Goal: Information Seeking & Learning: Learn about a topic

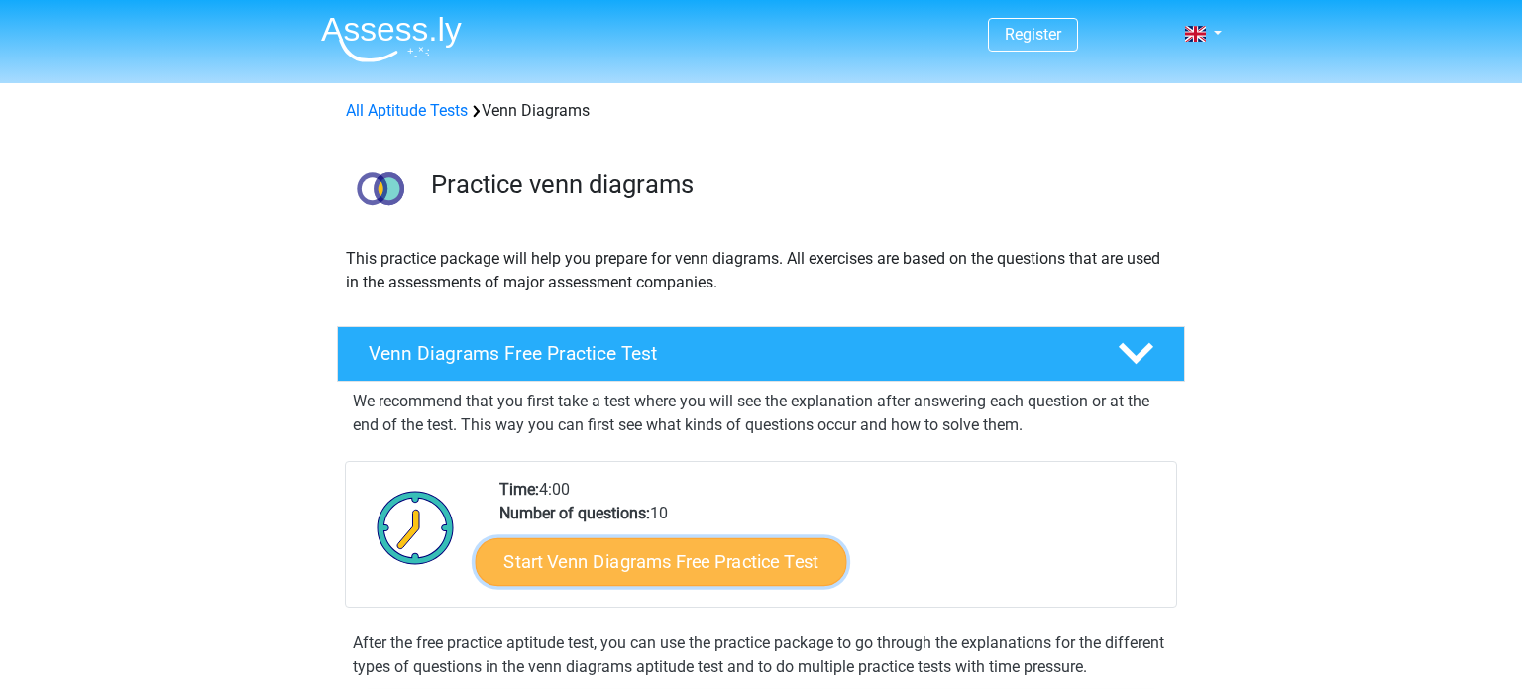
click at [729, 575] on link "Start Venn Diagrams Free Practice Test" at bounding box center [662, 562] width 372 height 48
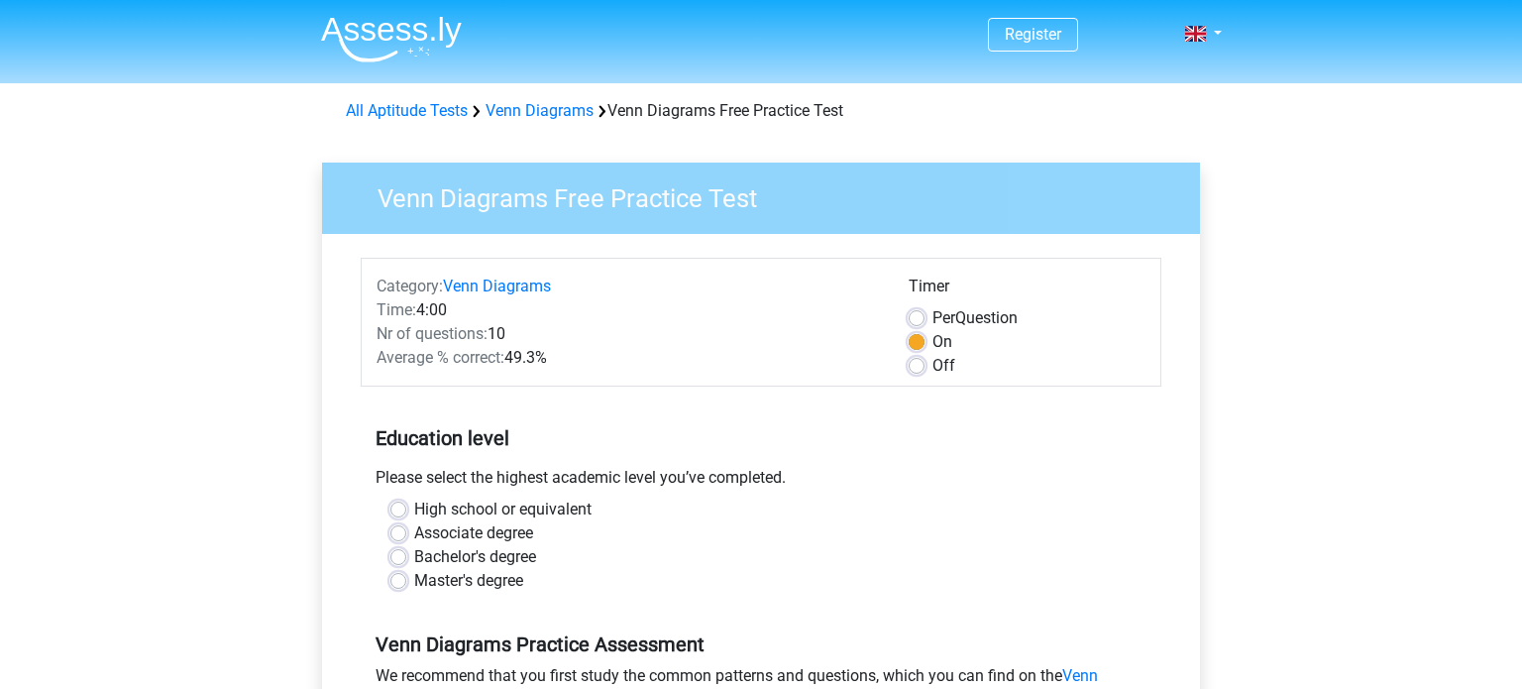
click at [568, 503] on label "High school or equivalent" at bounding box center [502, 509] width 177 height 24
click at [406, 503] on input "High school or equivalent" at bounding box center [398, 507] width 16 height 20
radio input "true"
click at [1206, 545] on div "Venn Diagrams Free Practice Test Category: Venn Diagrams Time: 4:00 Nr of quest…" at bounding box center [761, 575] width 910 height 888
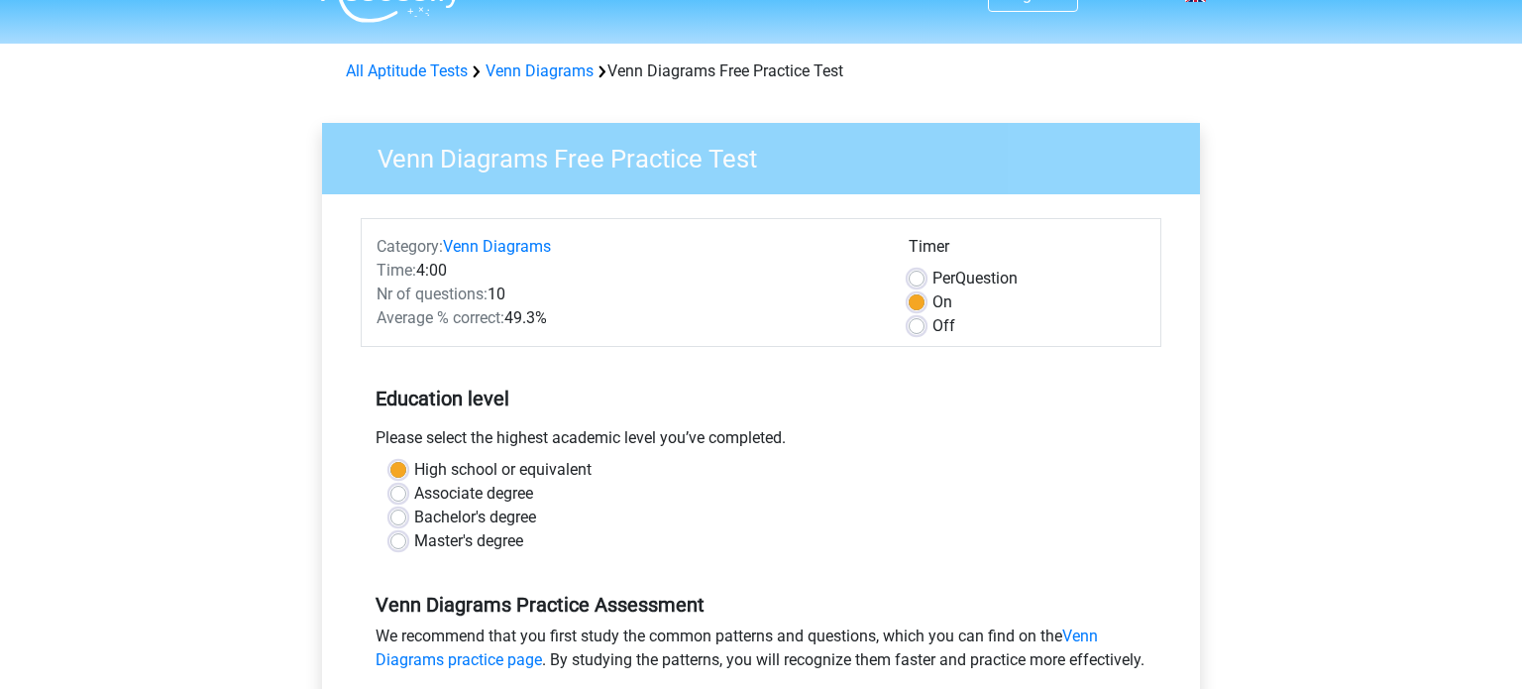
scroll to position [79, 0]
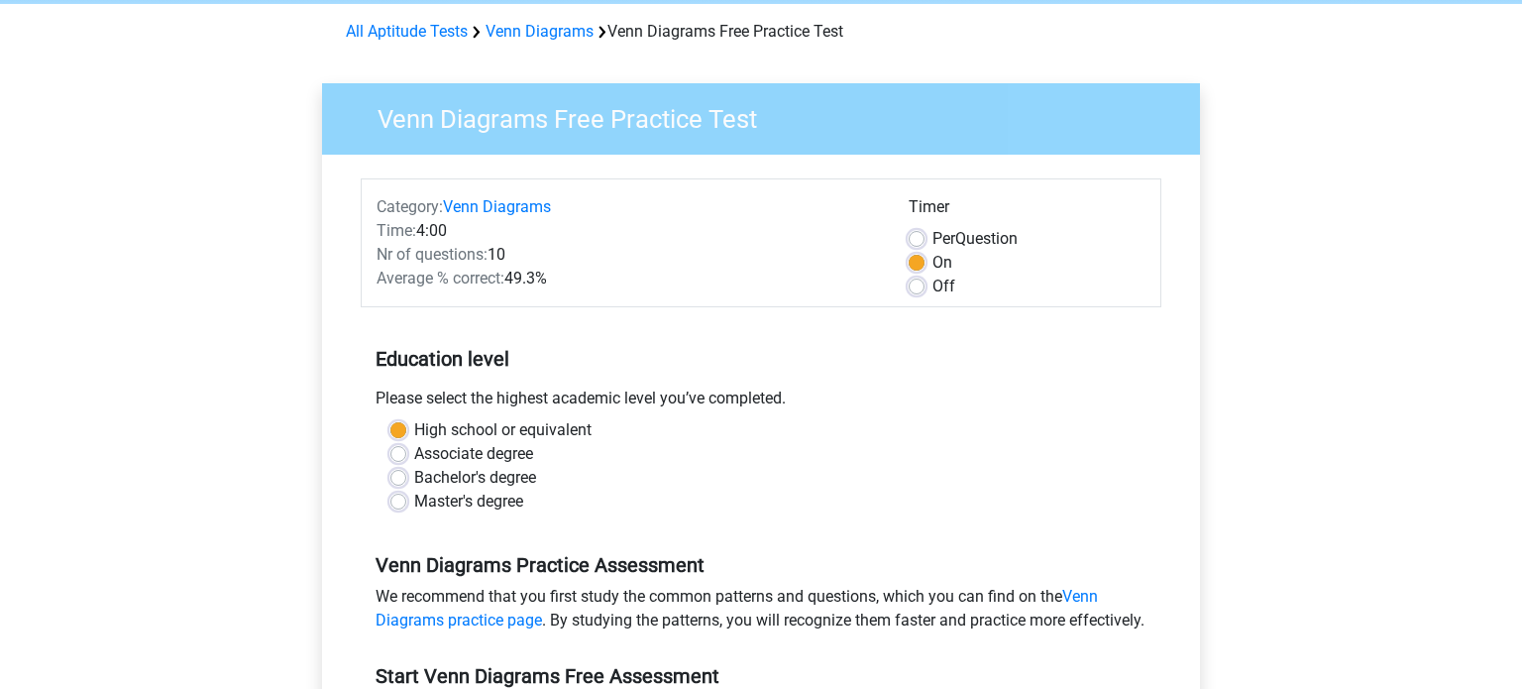
click at [489, 443] on label "Associate degree" at bounding box center [473, 454] width 119 height 24
click at [406, 443] on input "Associate degree" at bounding box center [398, 452] width 16 height 20
radio input "true"
click at [489, 473] on label "Bachelor's degree" at bounding box center [475, 478] width 122 height 24
click at [406, 473] on input "Bachelor's degree" at bounding box center [398, 476] width 16 height 20
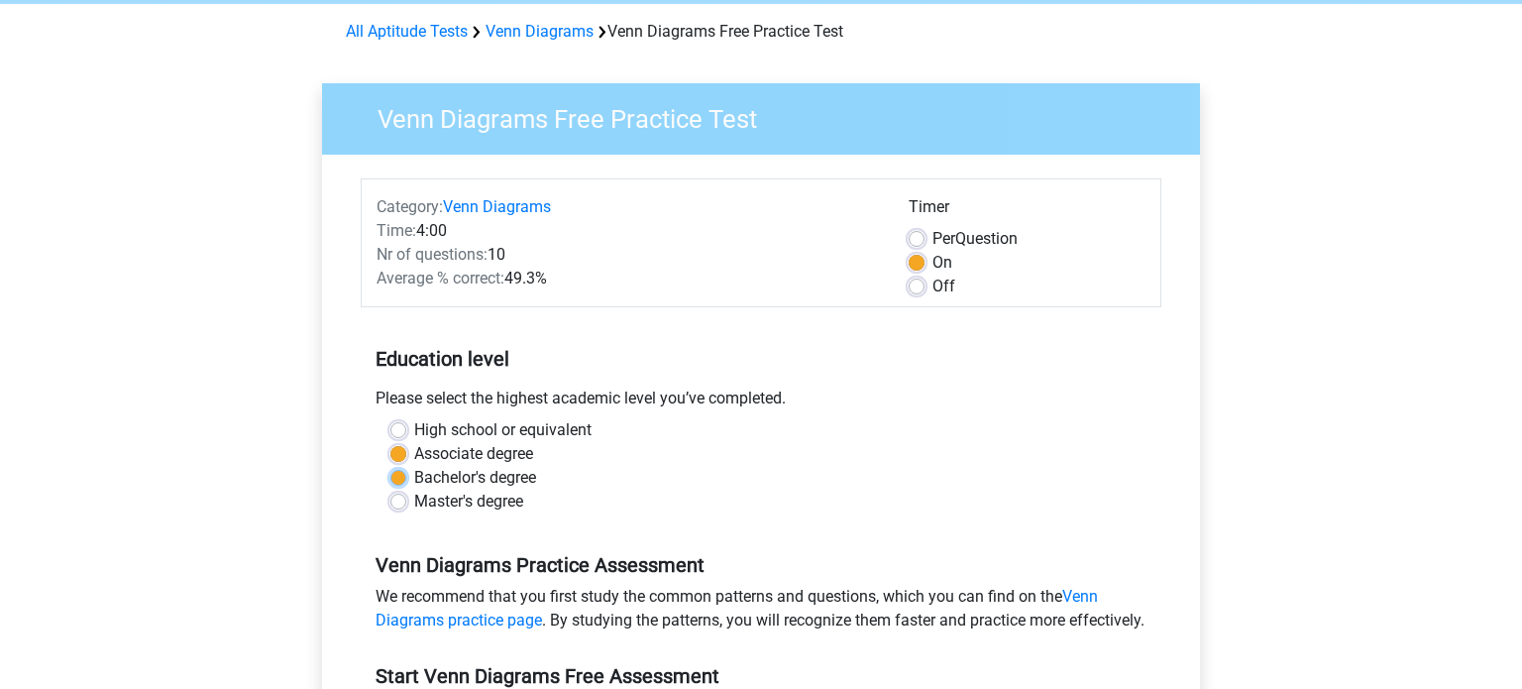
radio input "true"
click at [488, 518] on div "High school or equivalent Associate degree Bachelor's degree Master's degree" at bounding box center [761, 473] width 801 height 111
click at [527, 435] on label "High school or equivalent" at bounding box center [502, 430] width 177 height 24
click at [406, 435] on input "High school or equivalent" at bounding box center [398, 428] width 16 height 20
radio input "true"
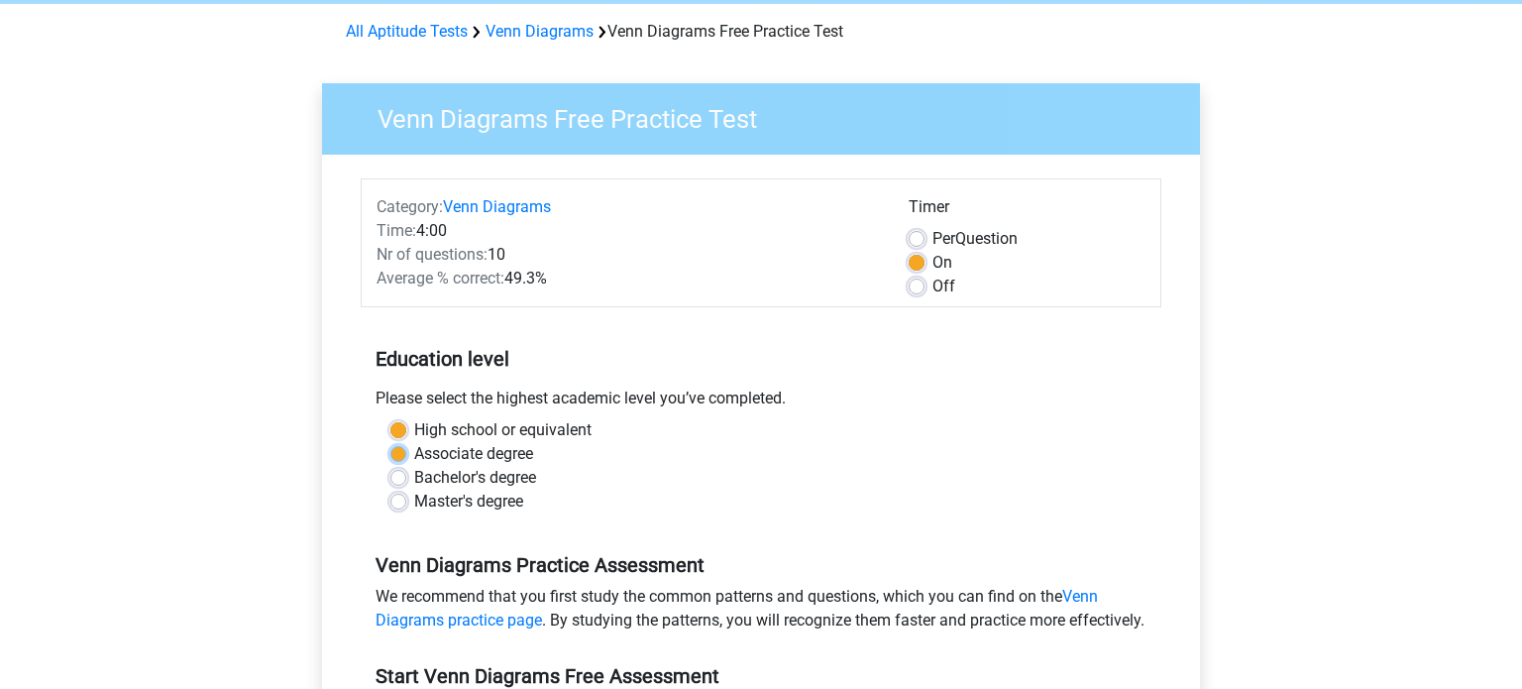
click at [390, 442] on input "Associate degree" at bounding box center [398, 452] width 16 height 20
radio input "true"
click at [390, 466] on input "Bachelor's degree" at bounding box center [398, 476] width 16 height 20
radio input "true"
click at [390, 442] on input "Associate degree" at bounding box center [398, 452] width 16 height 20
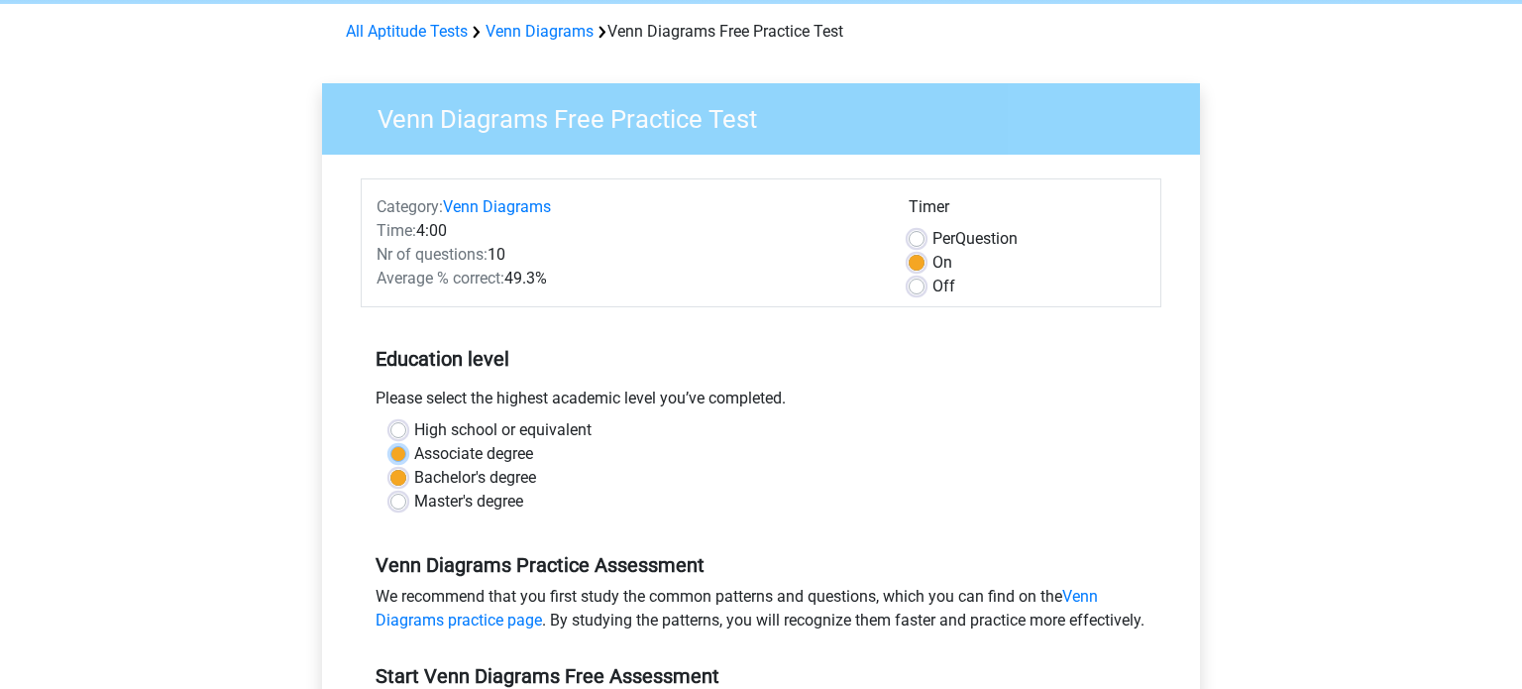
radio input "true"
click at [390, 418] on input "High school or equivalent" at bounding box center [398, 428] width 16 height 20
radio input "true"
click at [1115, 403] on div "Please select the highest academic level you’ve completed." at bounding box center [761, 402] width 801 height 32
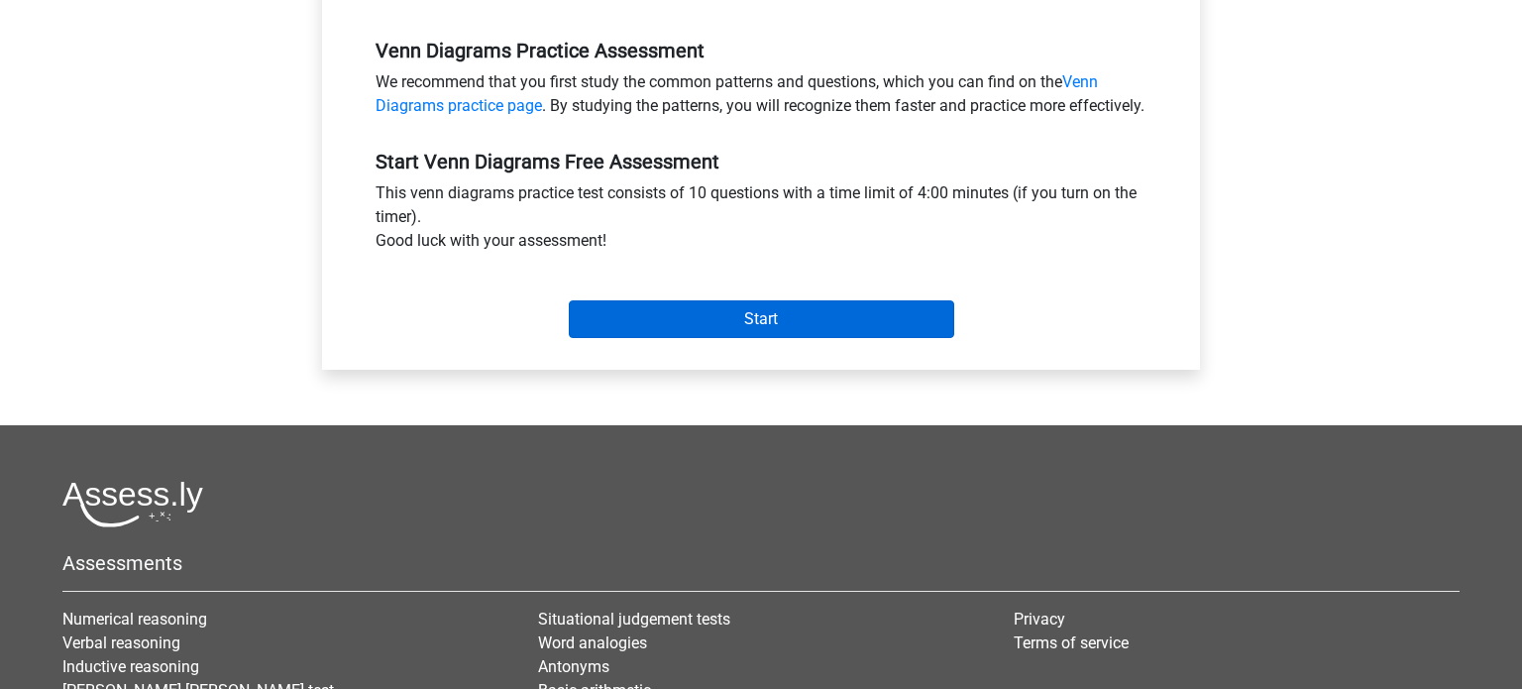
scroll to position [595, 0]
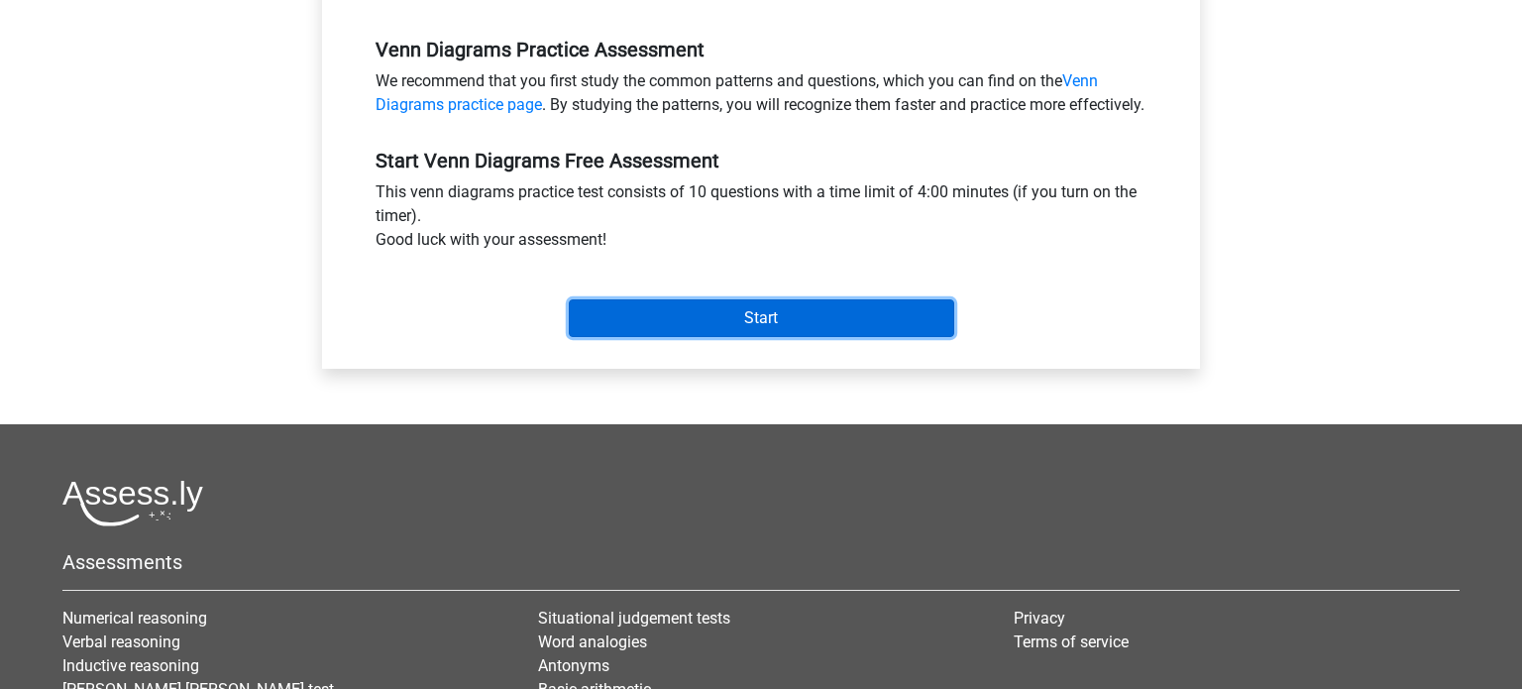
click at [821, 336] on input "Start" at bounding box center [761, 318] width 385 height 38
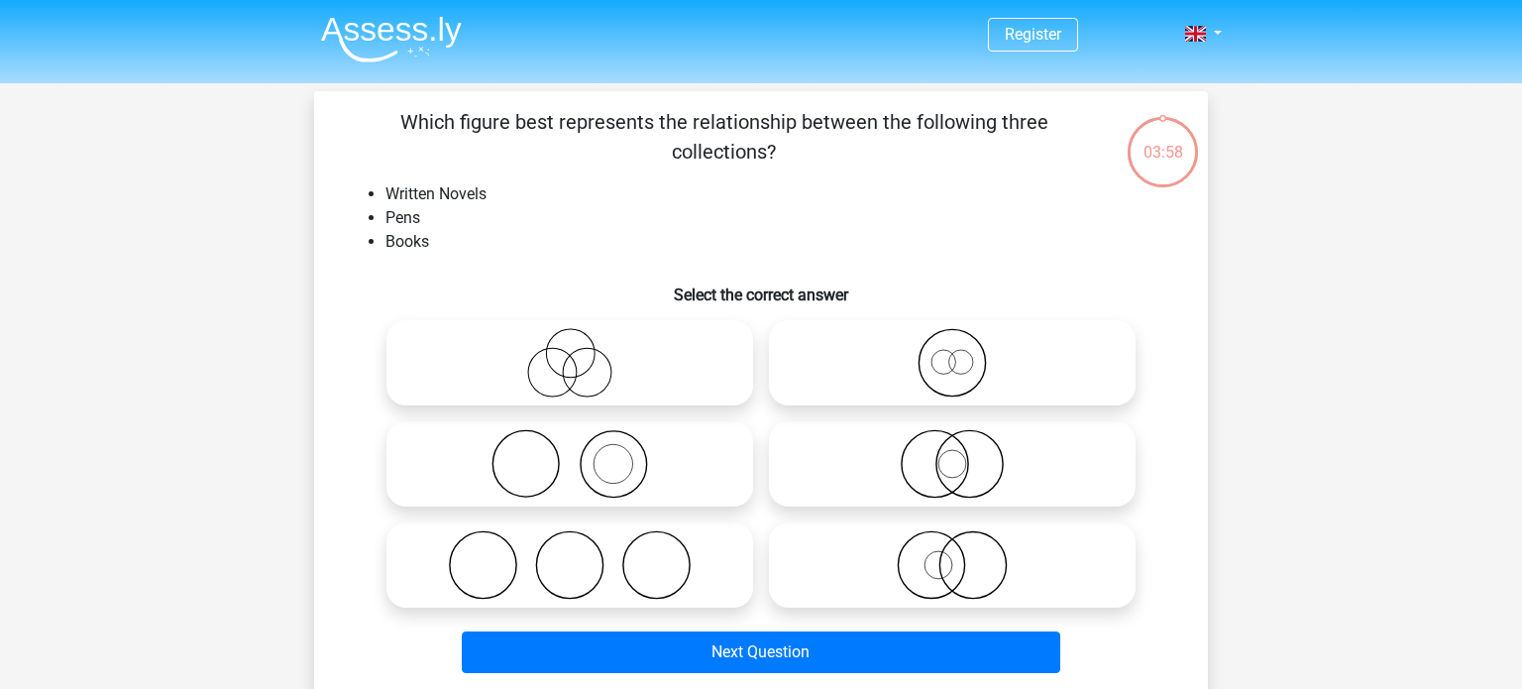
click at [712, 376] on icon at bounding box center [569, 362] width 351 height 69
click at [583, 353] on input "radio" at bounding box center [576, 346] width 13 height 13
radio input "true"
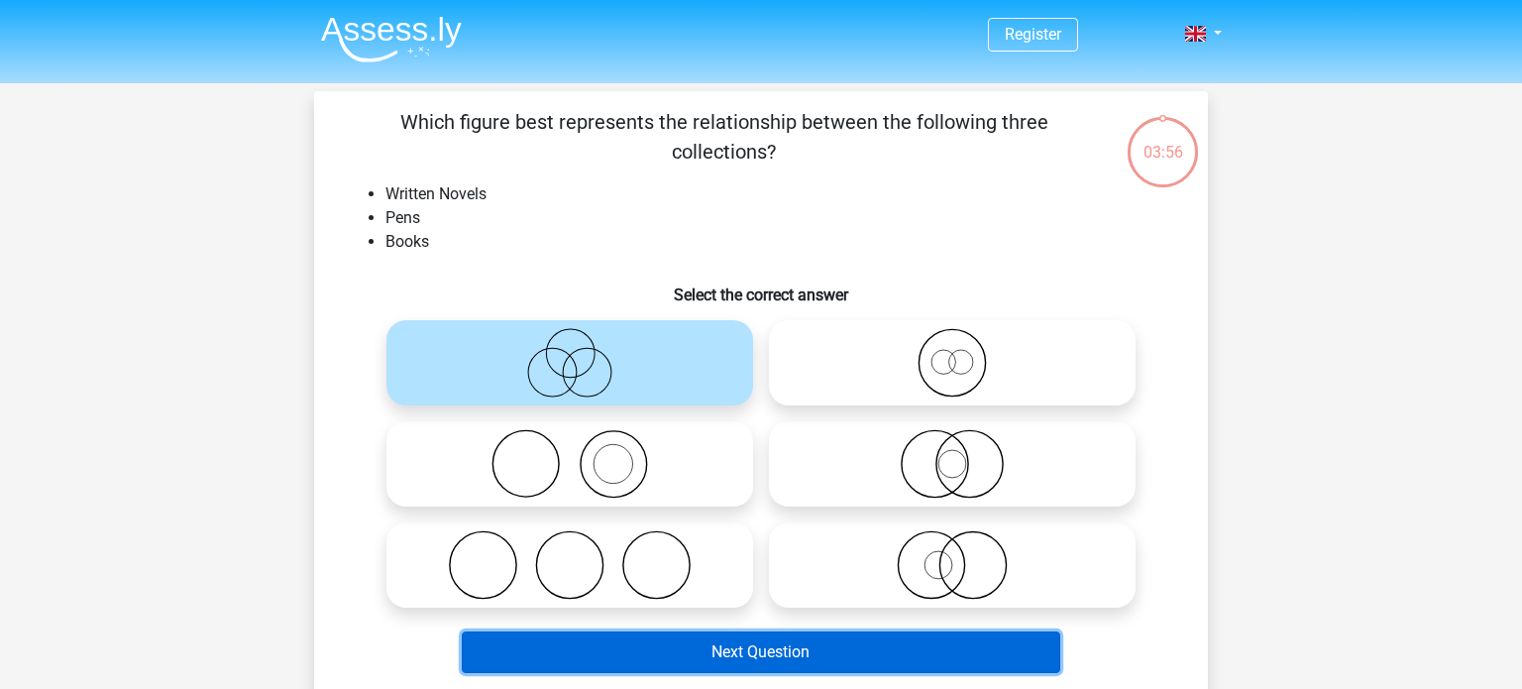
click at [791, 654] on button "Next Question" at bounding box center [761, 652] width 599 height 42
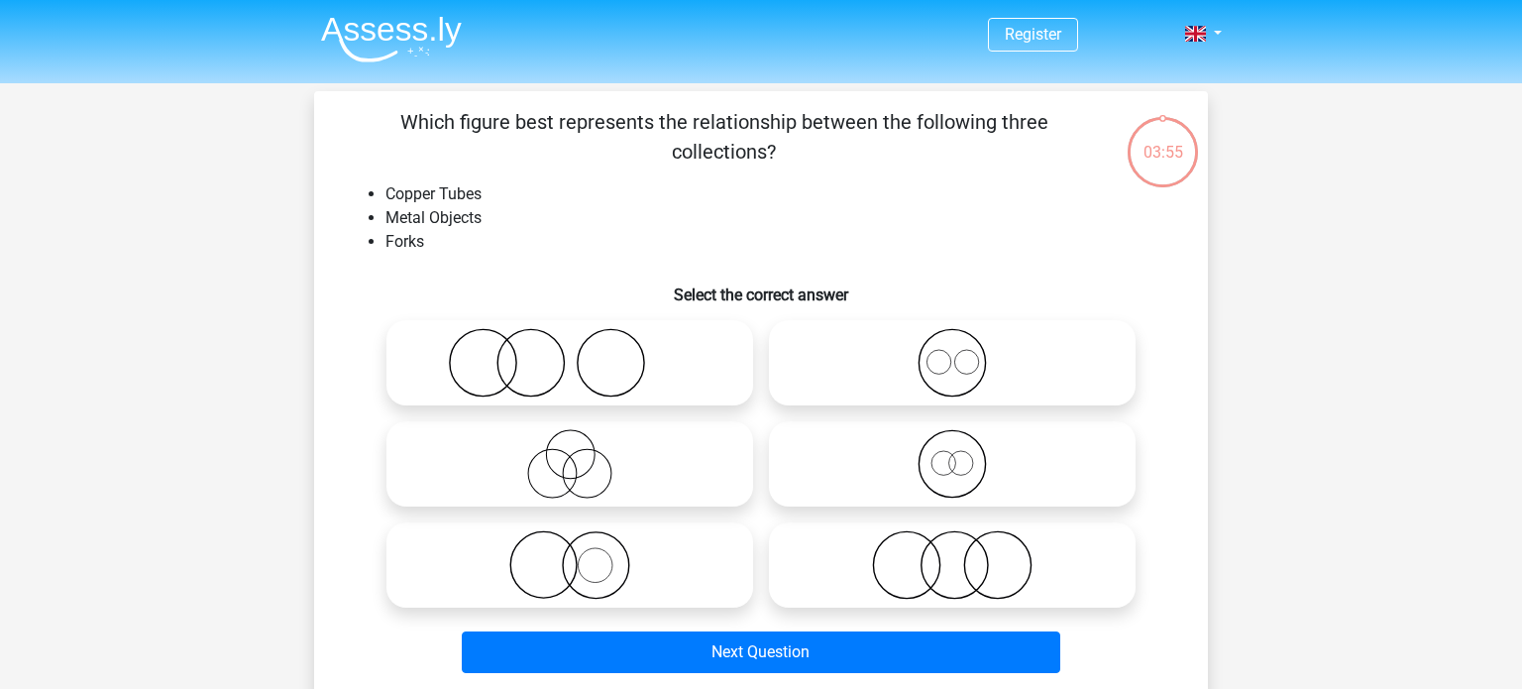
scroll to position [91, 0]
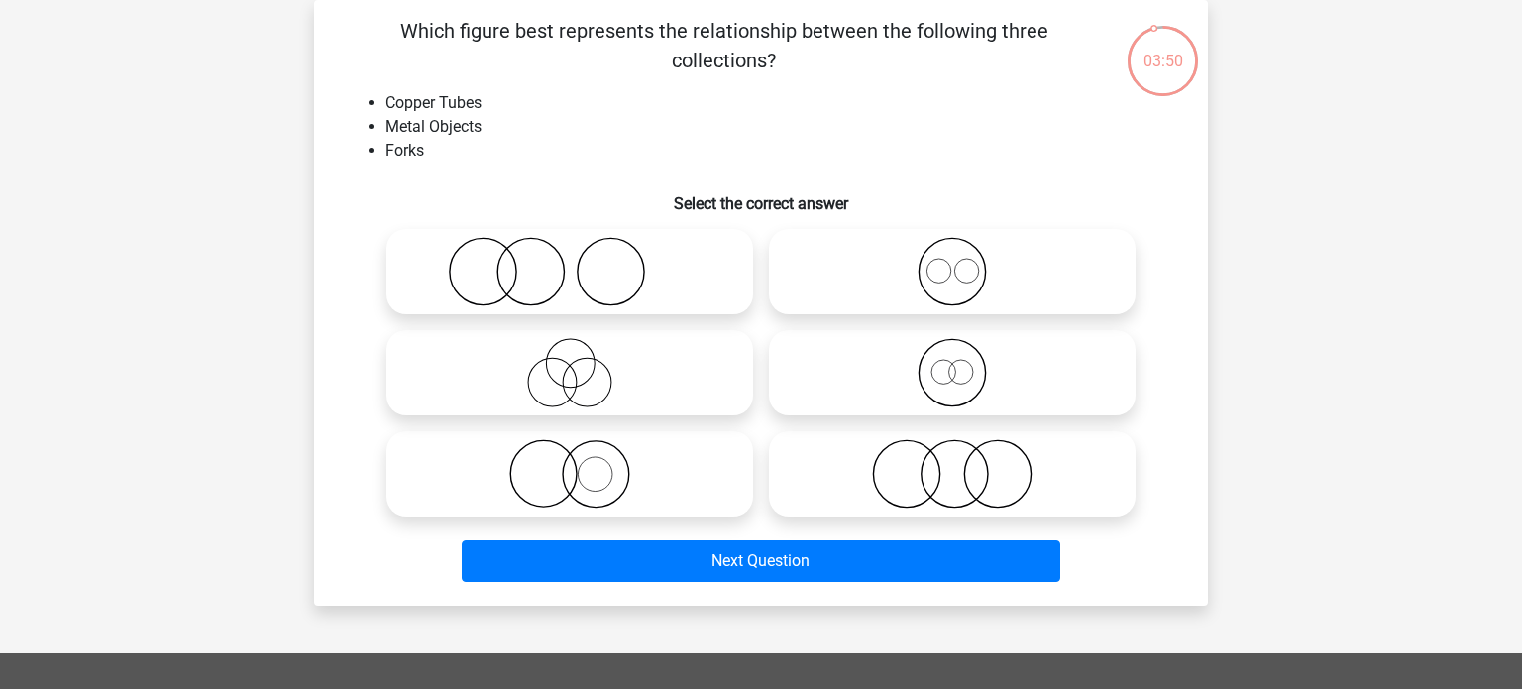
click at [1302, 160] on div "Register Nederlands English" at bounding box center [761, 542] width 1522 height 1267
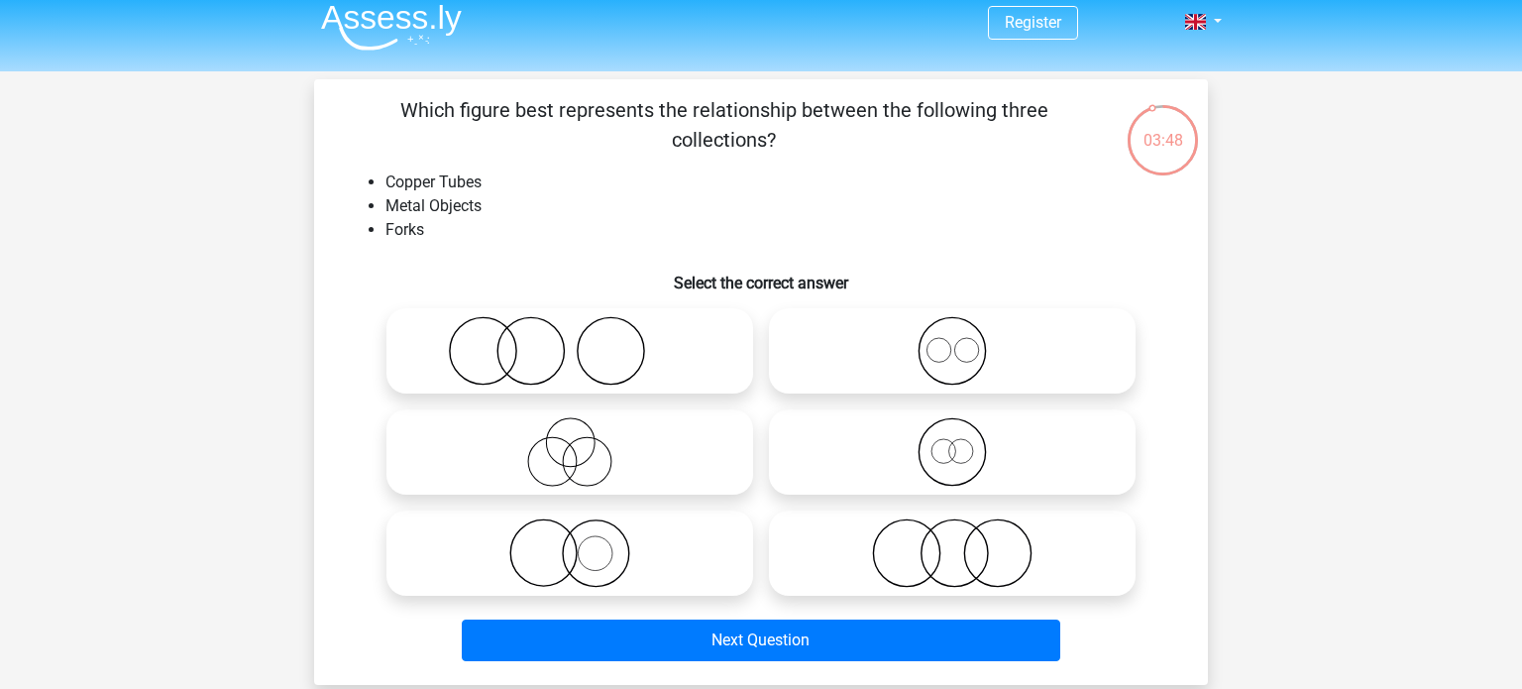
scroll to position [0, 0]
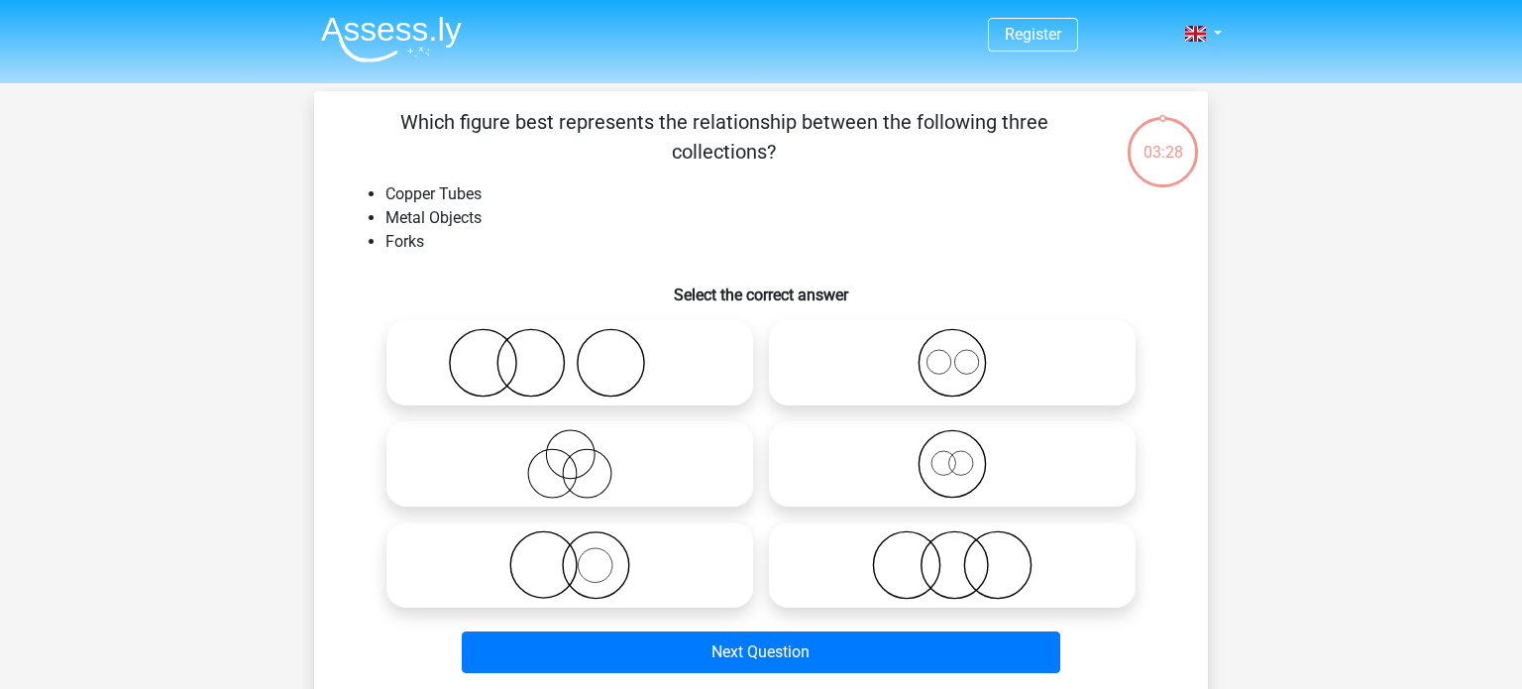
click at [411, 22] on img at bounding box center [391, 39] width 141 height 47
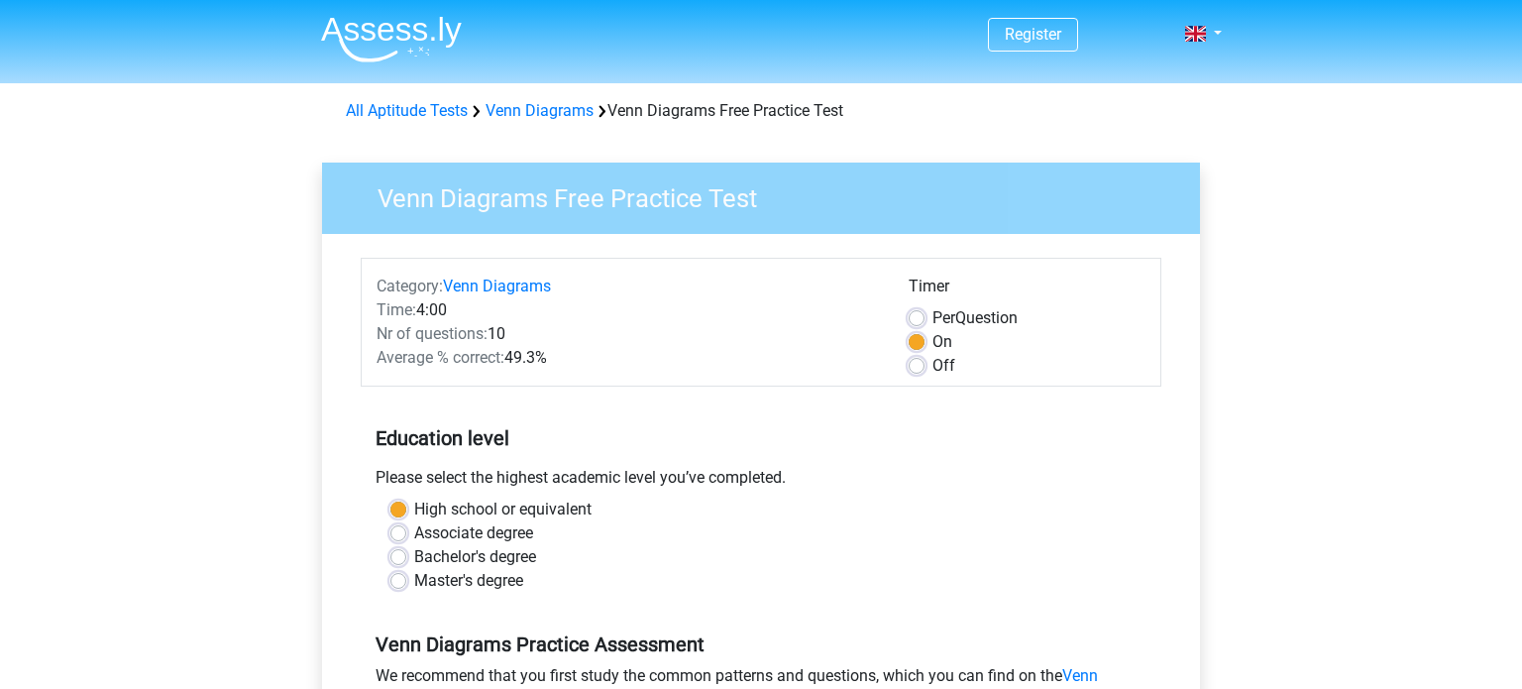
scroll to position [595, 0]
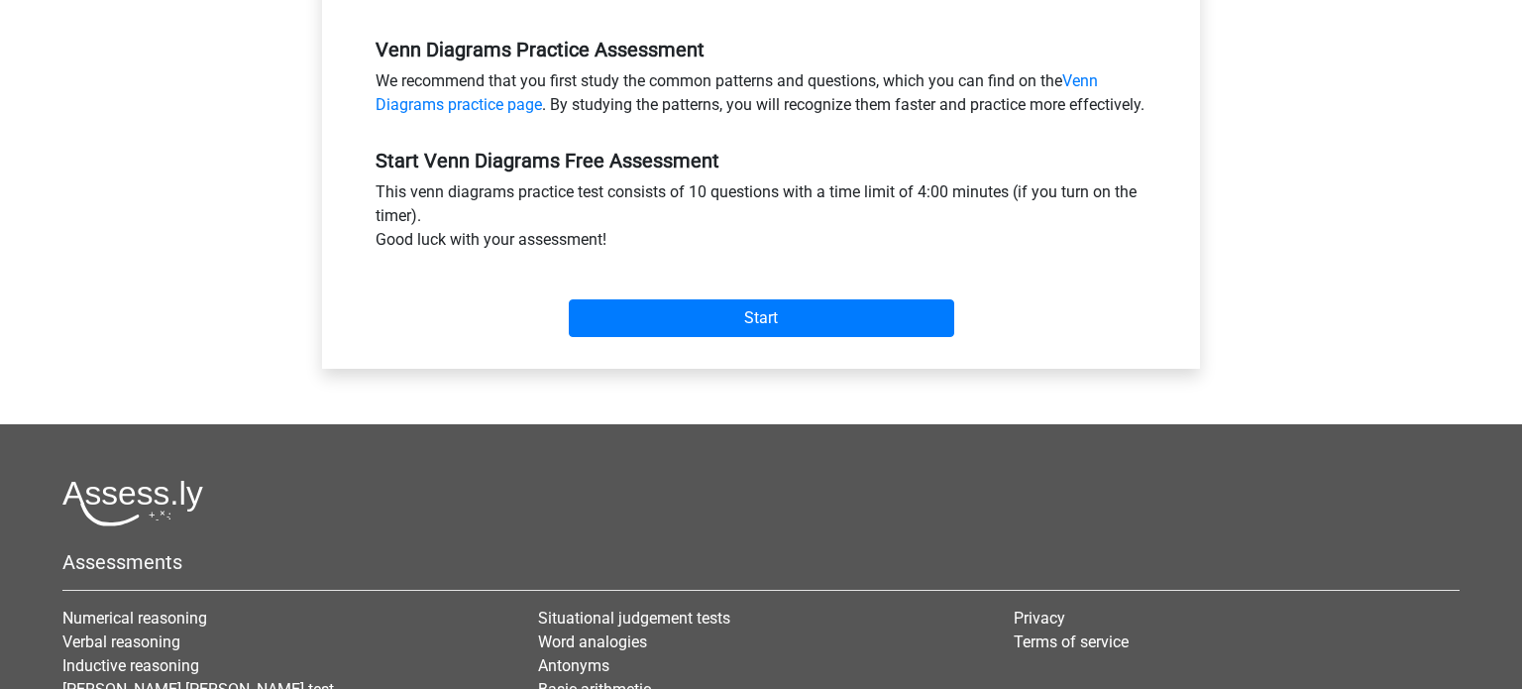
click at [792, 345] on div "Start" at bounding box center [761, 302] width 801 height 85
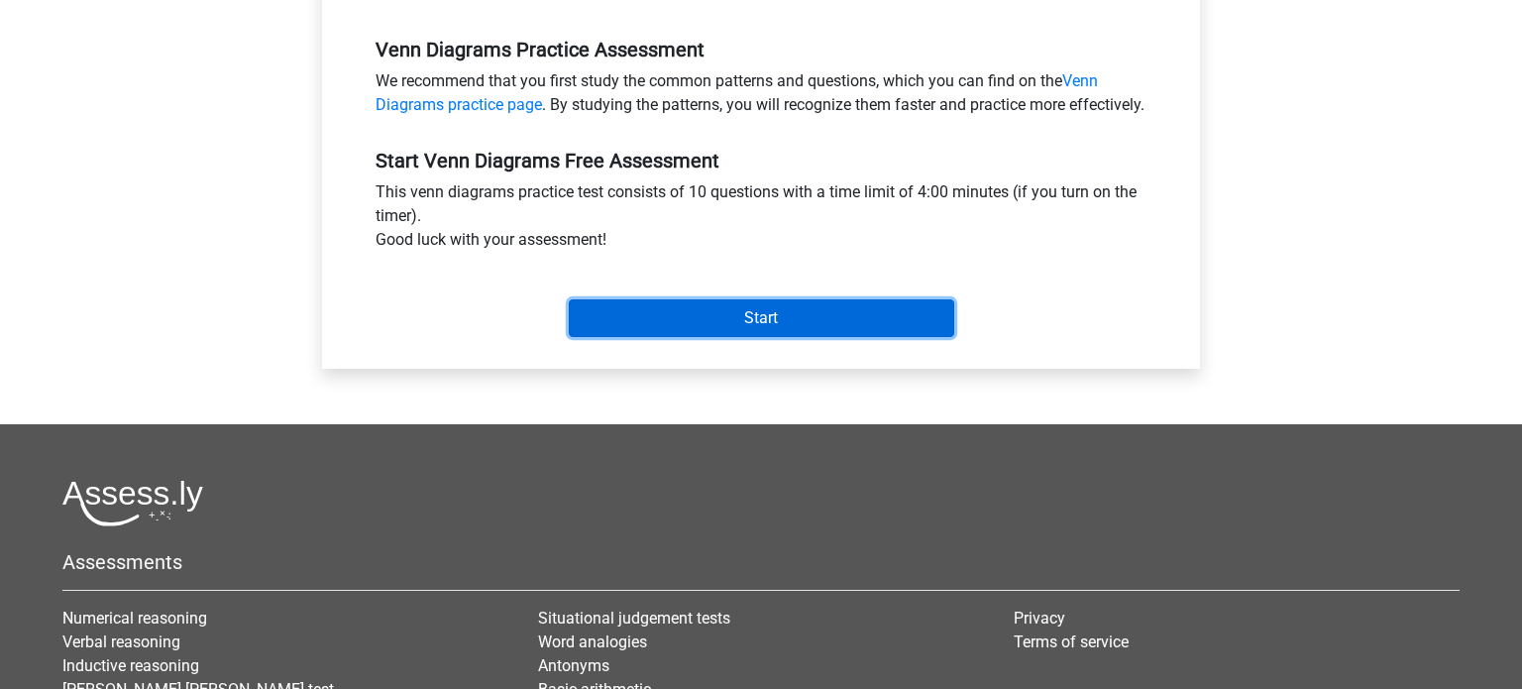
click at [795, 337] on input "Start" at bounding box center [761, 318] width 385 height 38
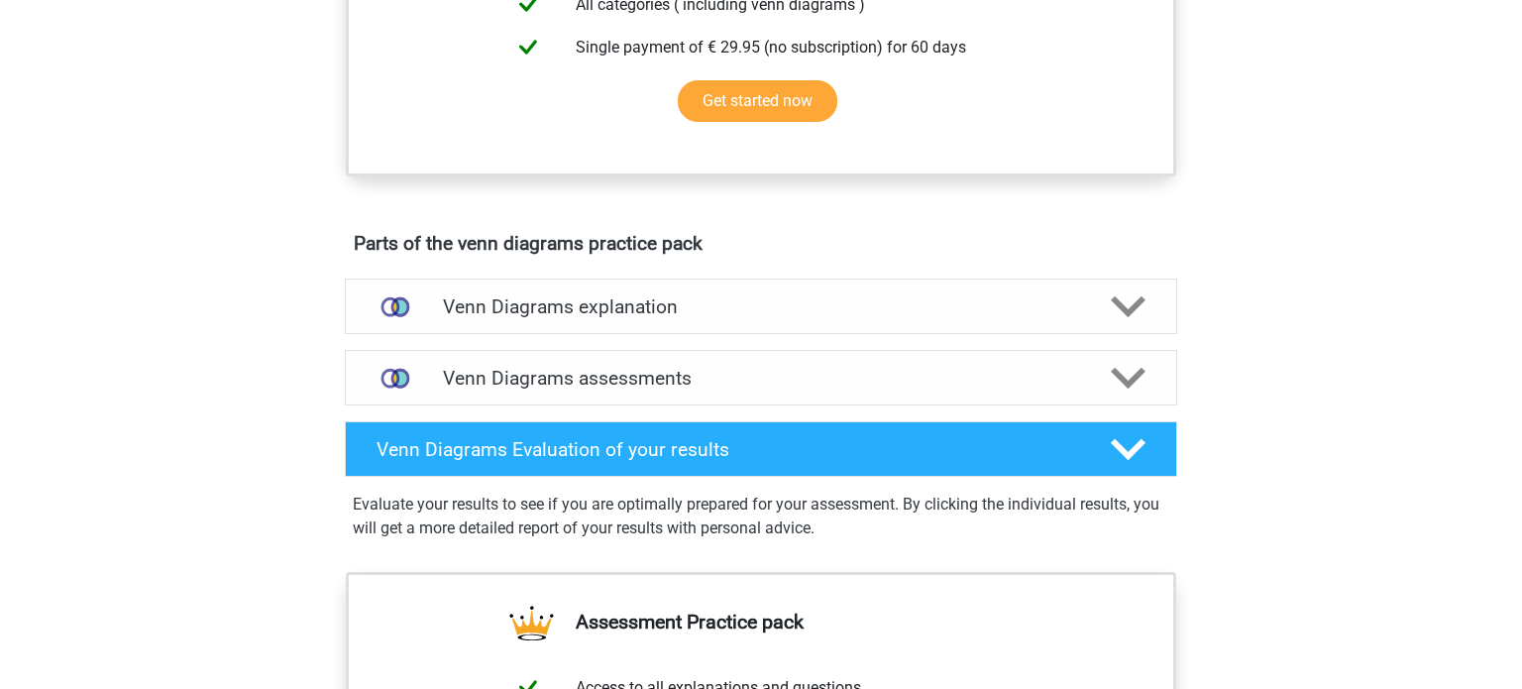
scroll to position [854, 0]
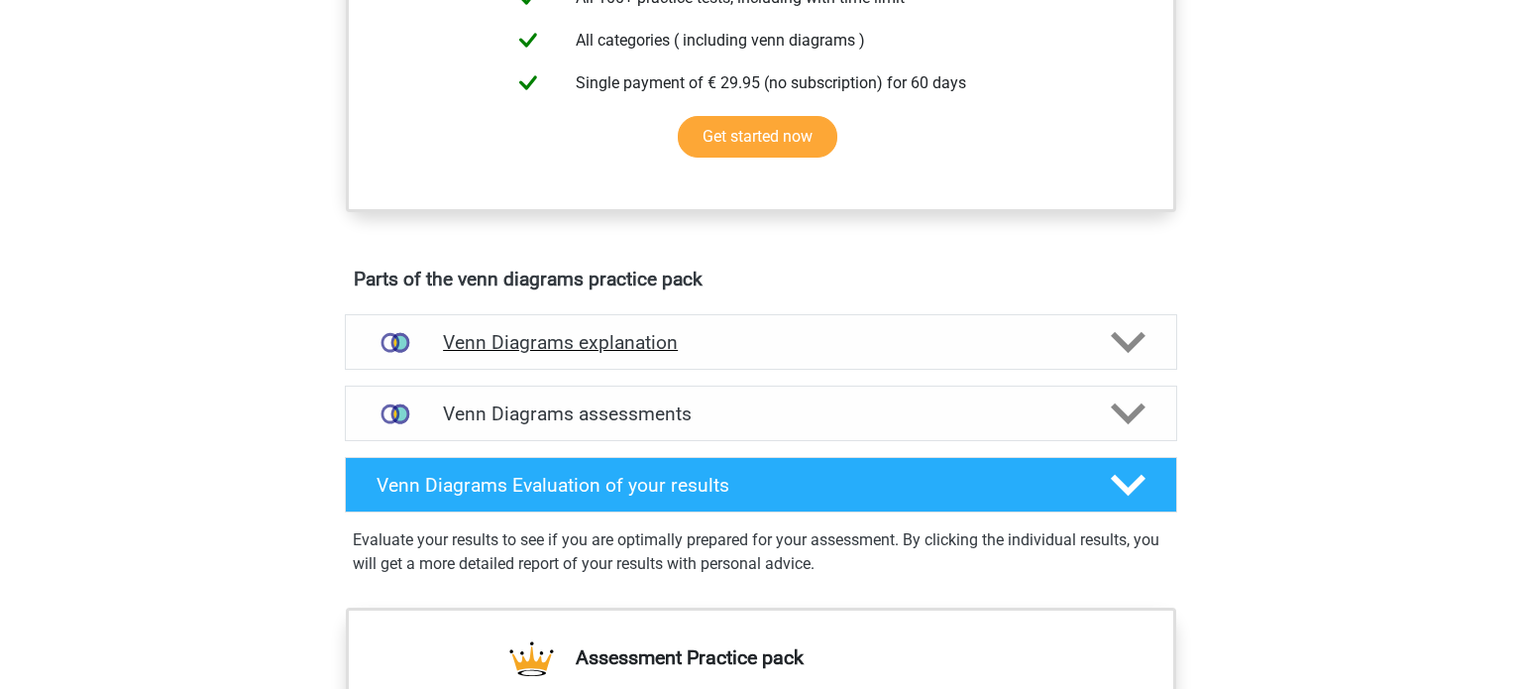
click at [1024, 314] on div "Venn Diagrams explanation" at bounding box center [761, 341] width 832 height 55
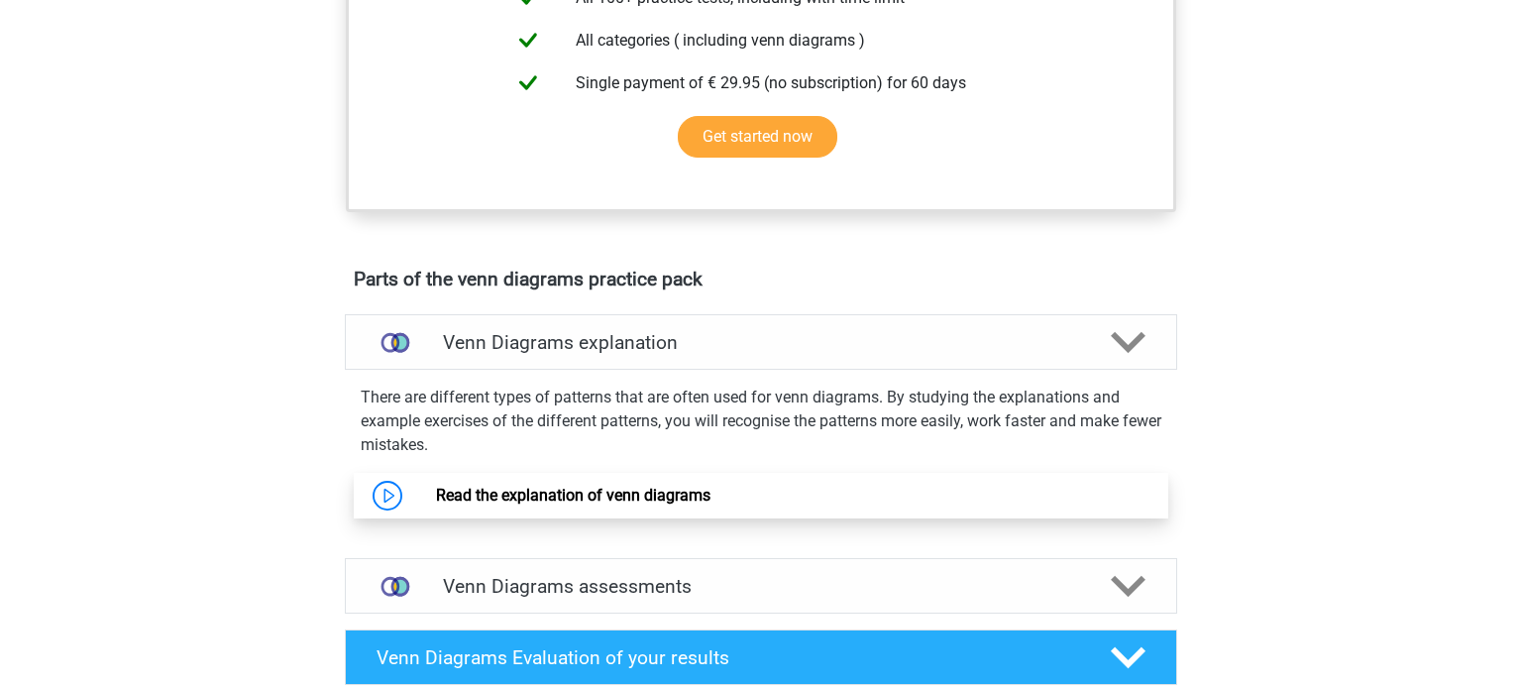
click at [528, 502] on link "Read the explanation of venn diagrams" at bounding box center [573, 495] width 274 height 19
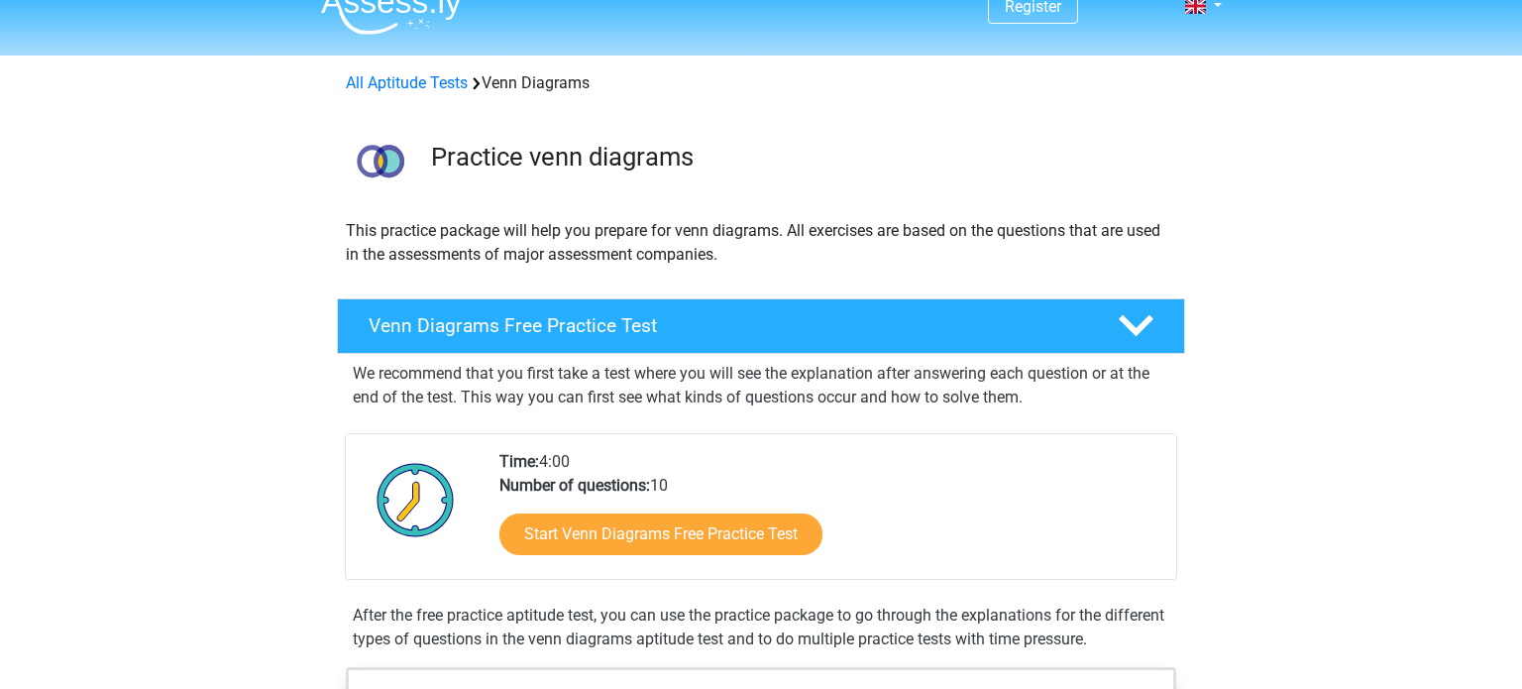
scroll to position [0, 0]
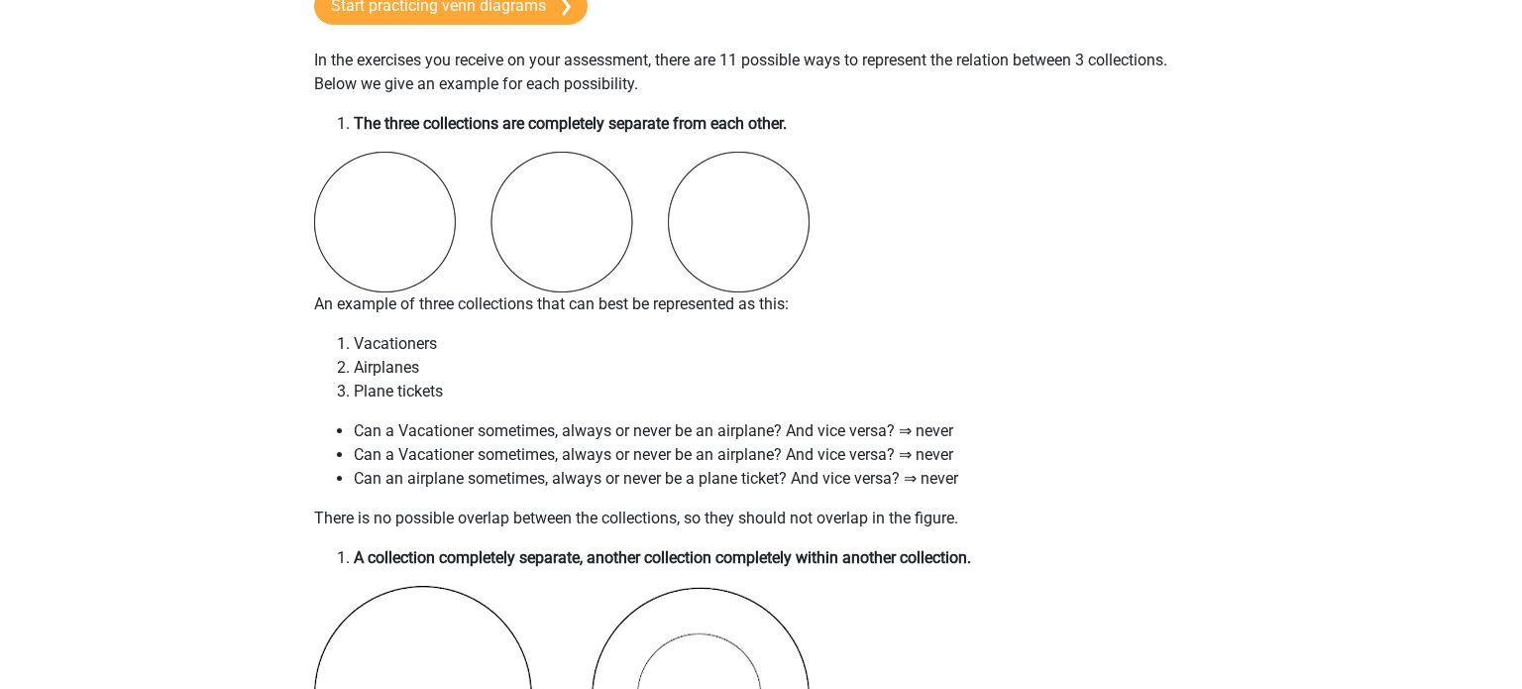
scroll to position [1387, 0]
